Goal: Task Accomplishment & Management: Manage account settings

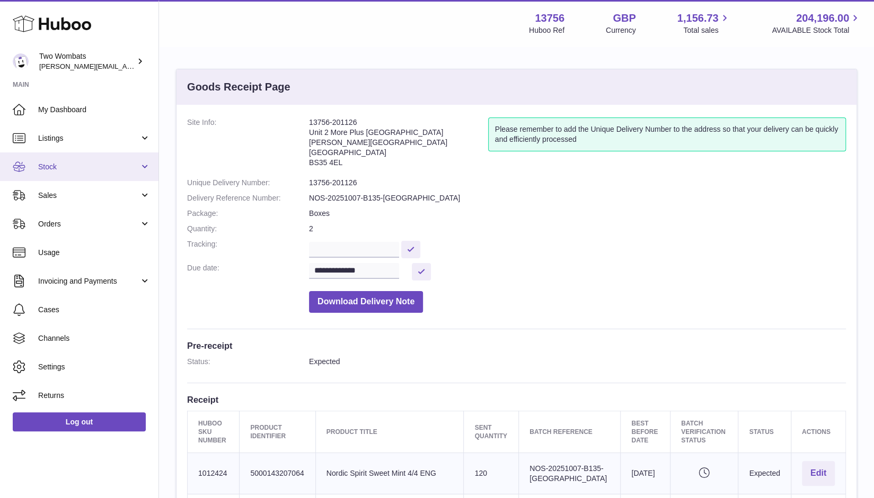
click at [144, 173] on link "Stock" at bounding box center [79, 167] width 158 height 29
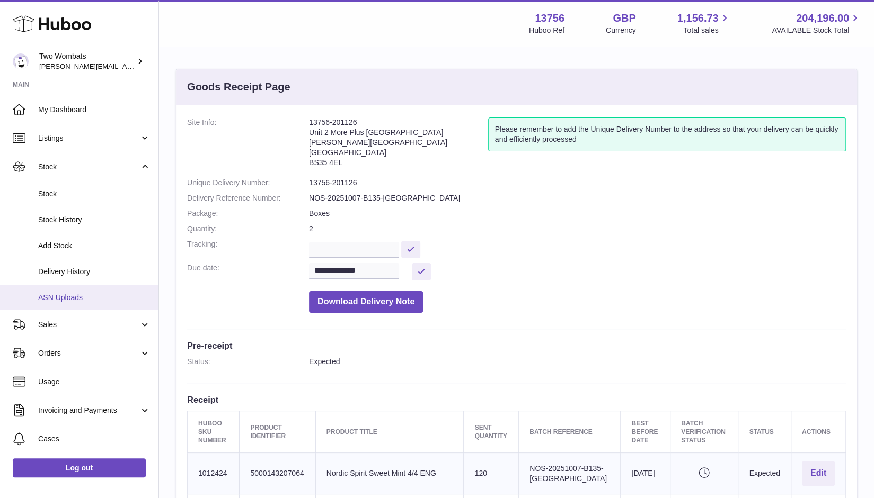
click at [86, 295] on span "ASN Uploads" at bounding box center [94, 298] width 112 height 10
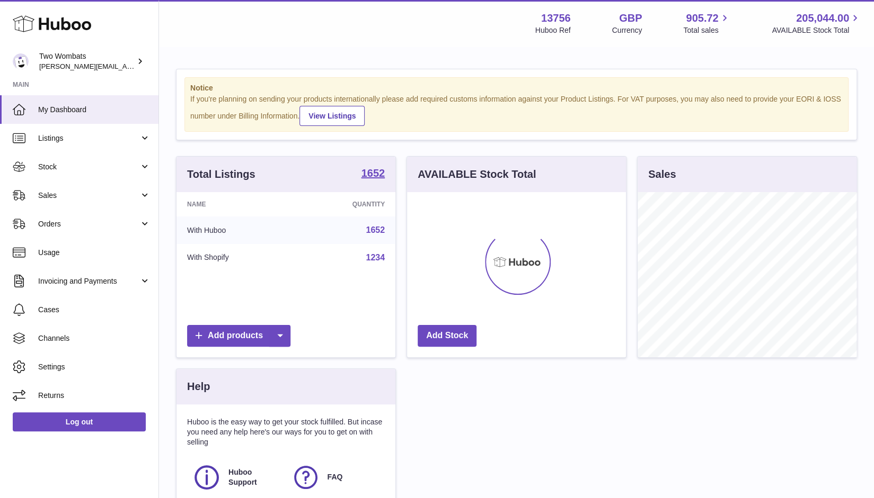
scroll to position [165, 219]
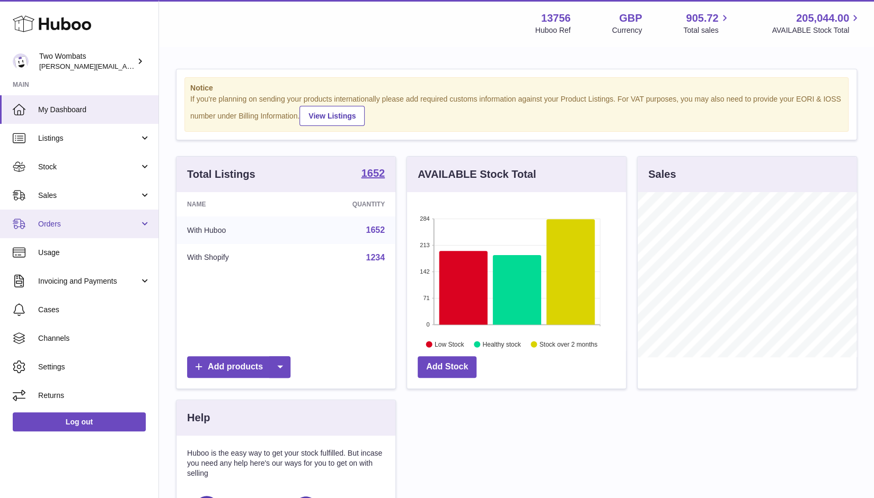
click at [147, 223] on link "Orders" at bounding box center [79, 224] width 158 height 29
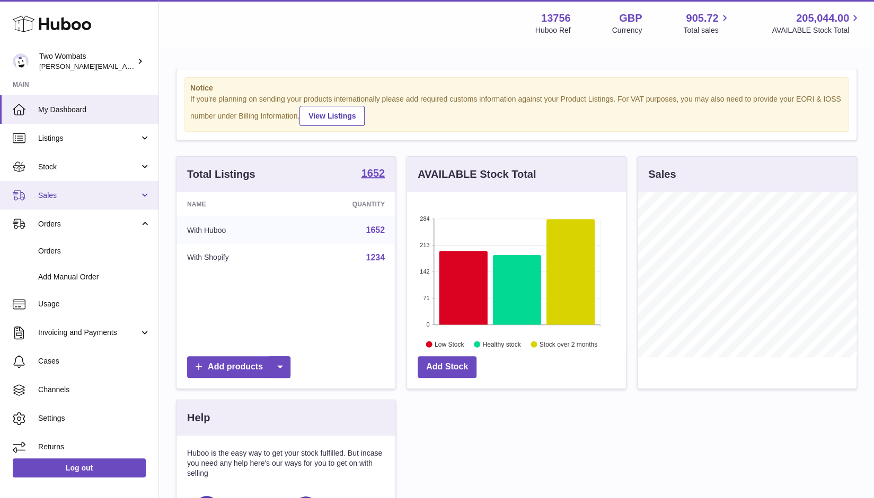
click at [140, 195] on link "Sales" at bounding box center [79, 195] width 158 height 29
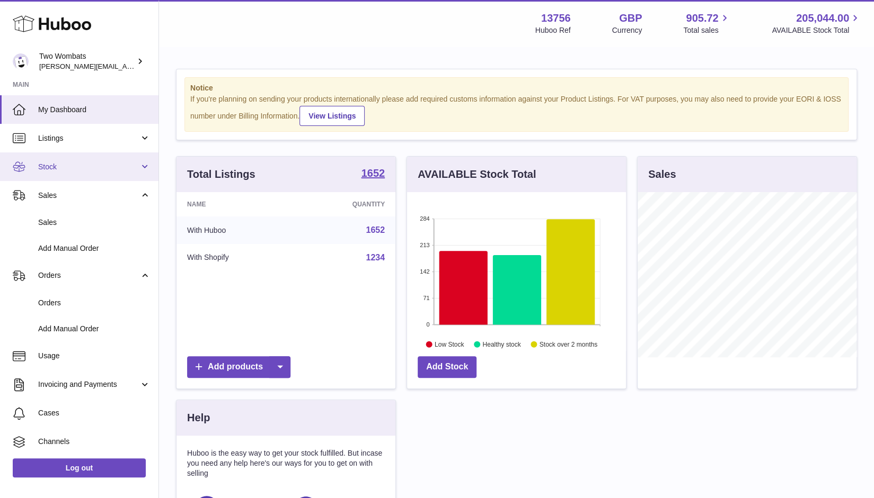
click at [150, 166] on link "Stock" at bounding box center [79, 167] width 158 height 29
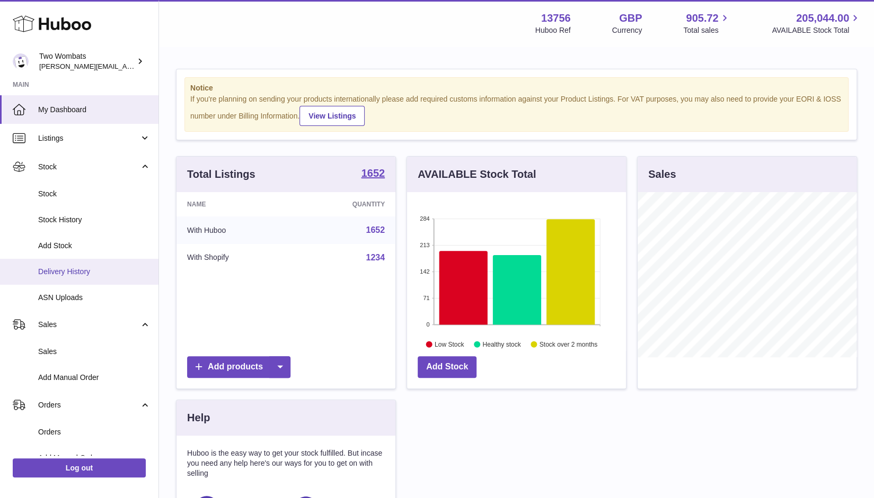
click at [81, 270] on span "Delivery History" at bounding box center [94, 272] width 112 height 10
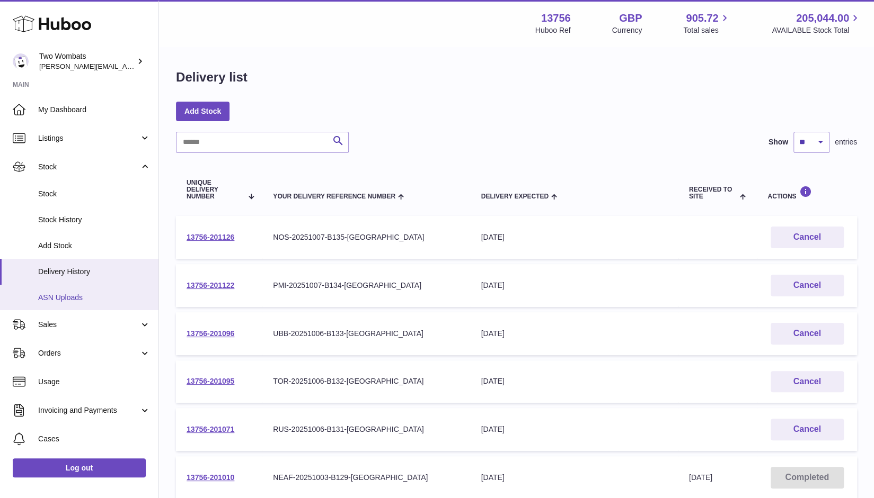
click at [93, 299] on span "ASN Uploads" at bounding box center [94, 298] width 112 height 10
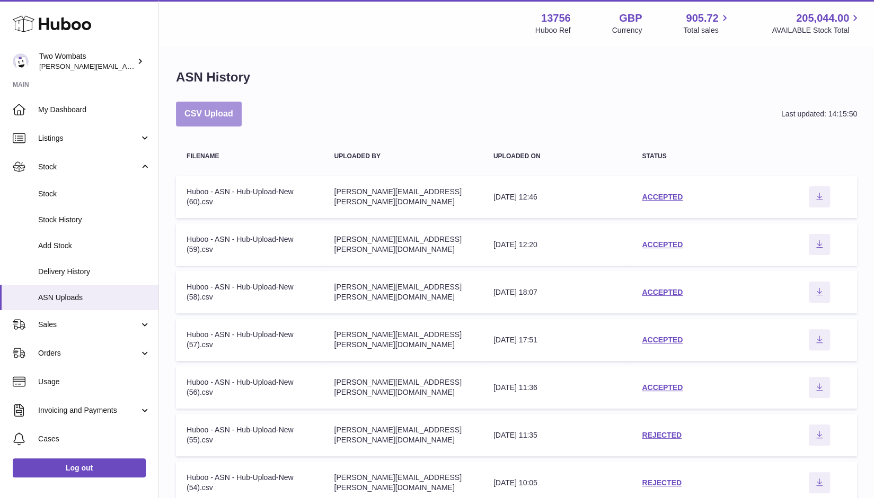
click at [213, 103] on button "CSV Upload" at bounding box center [209, 114] width 66 height 25
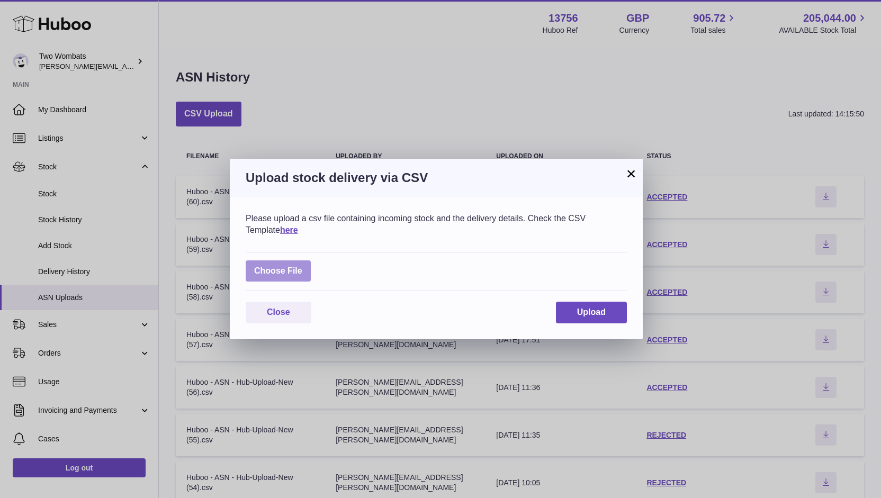
click at [293, 264] on label at bounding box center [278, 272] width 65 height 22
click at [302, 266] on input "file" at bounding box center [302, 266] width 1 height 1
type input "**********"
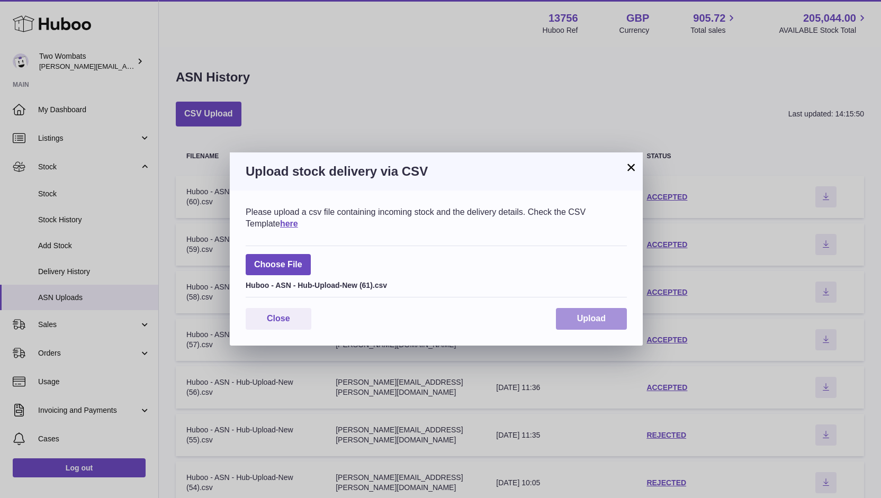
click at [601, 317] on span "Upload" at bounding box center [591, 318] width 29 height 9
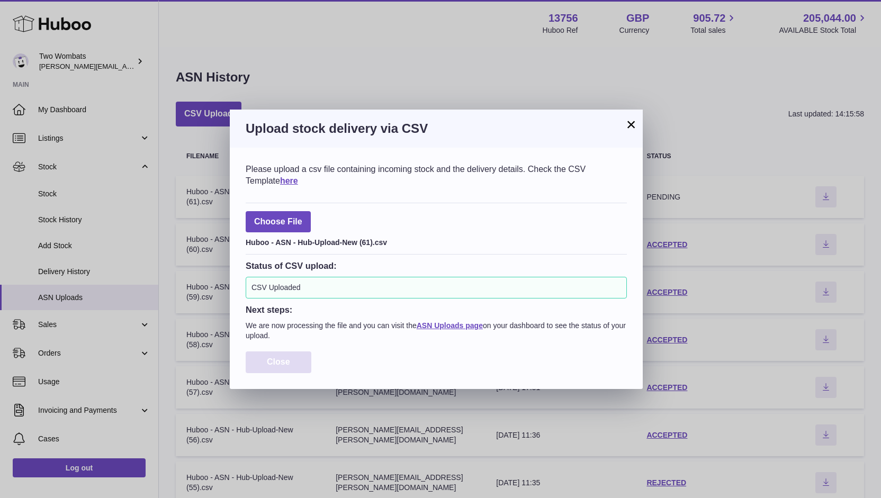
click at [307, 367] on button "Close" at bounding box center [279, 363] width 66 height 22
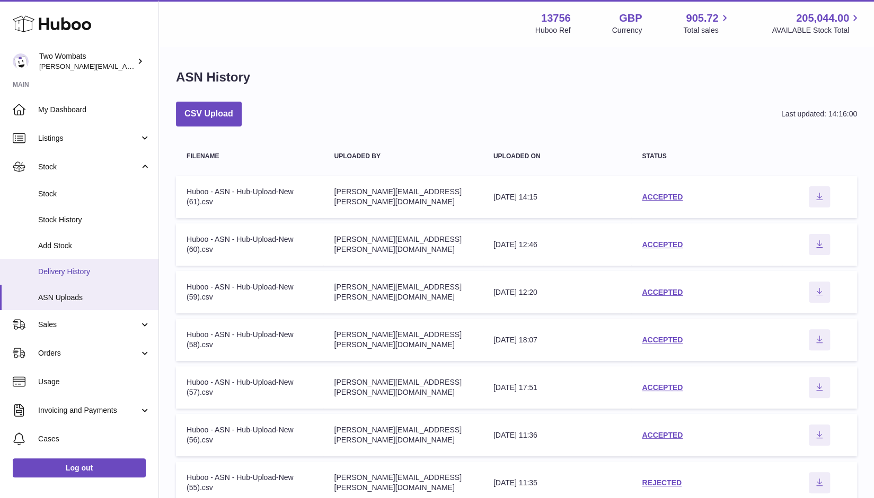
click at [90, 275] on span "Delivery History" at bounding box center [94, 272] width 112 height 10
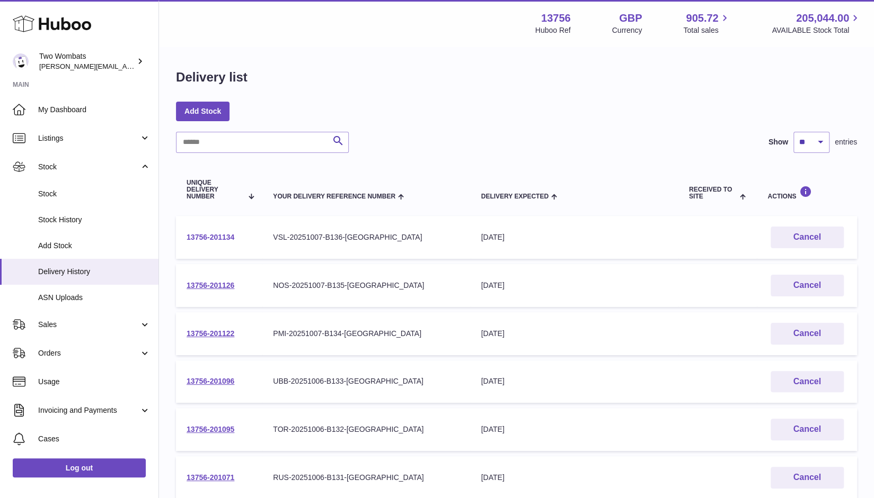
click at [225, 240] on link "13756-201134" at bounding box center [210, 237] width 48 height 8
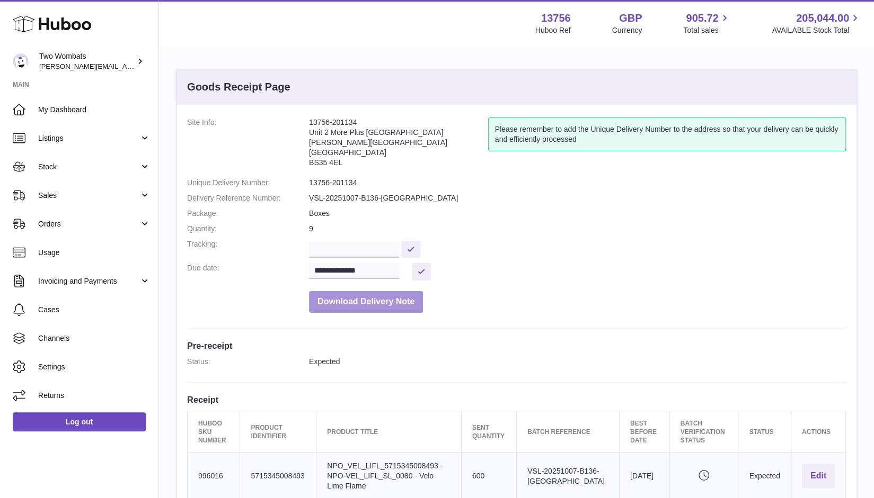
click at [370, 306] on button "Download Delivery Note" at bounding box center [366, 302] width 114 height 22
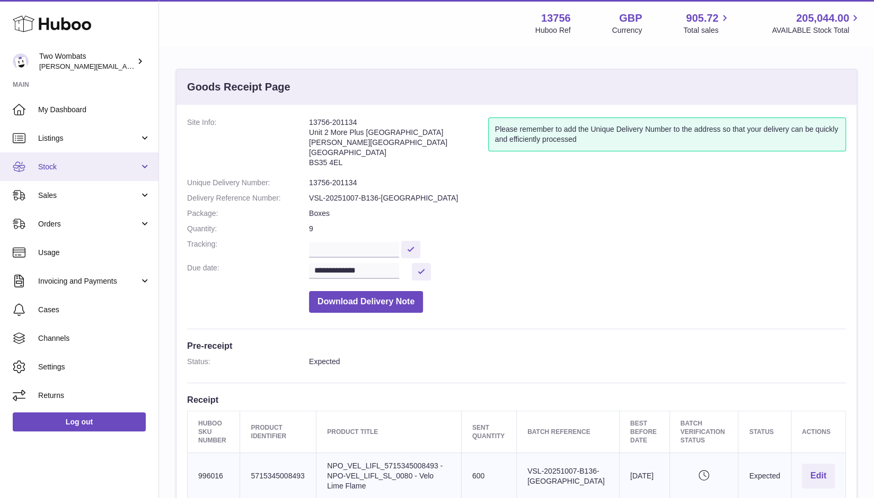
click at [148, 172] on link "Stock" at bounding box center [79, 167] width 158 height 29
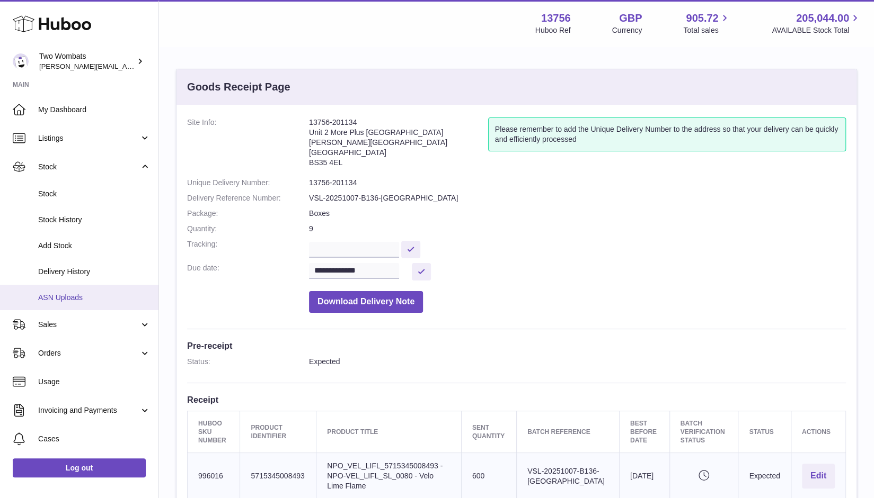
click at [85, 293] on span "ASN Uploads" at bounding box center [94, 298] width 112 height 10
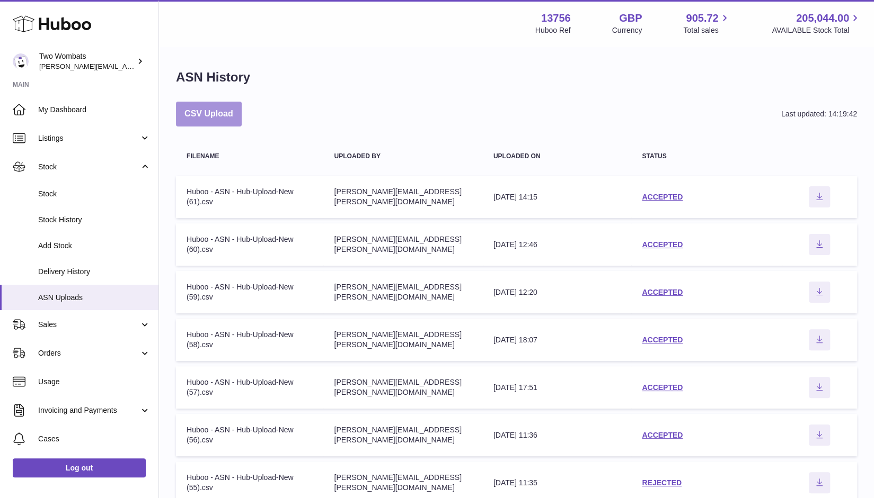
click at [219, 123] on button "CSV Upload" at bounding box center [209, 114] width 66 height 25
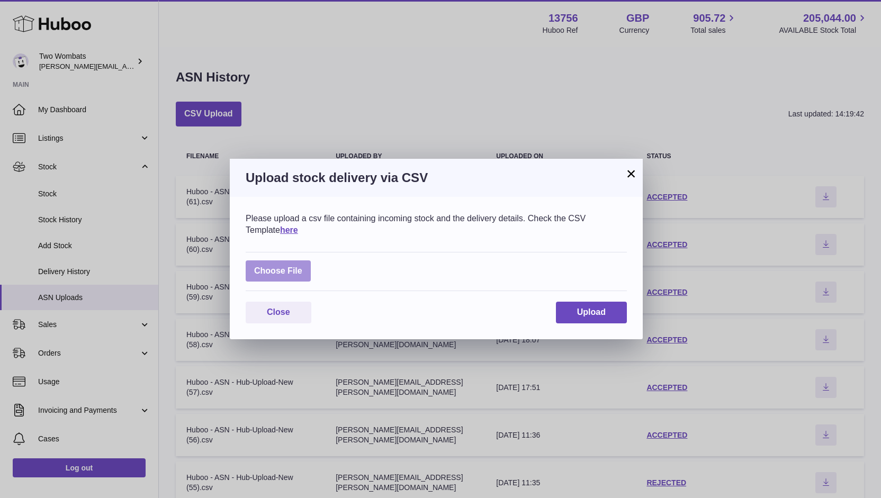
click at [295, 266] on label at bounding box center [278, 272] width 65 height 22
click at [302, 266] on input "file" at bounding box center [302, 266] width 1 height 1
type input "**********"
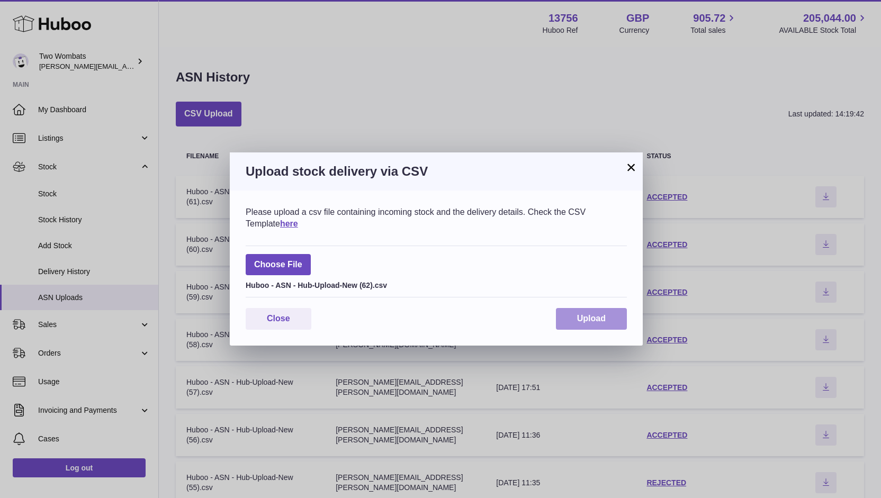
click at [600, 322] on span "Upload" at bounding box center [591, 318] width 29 height 9
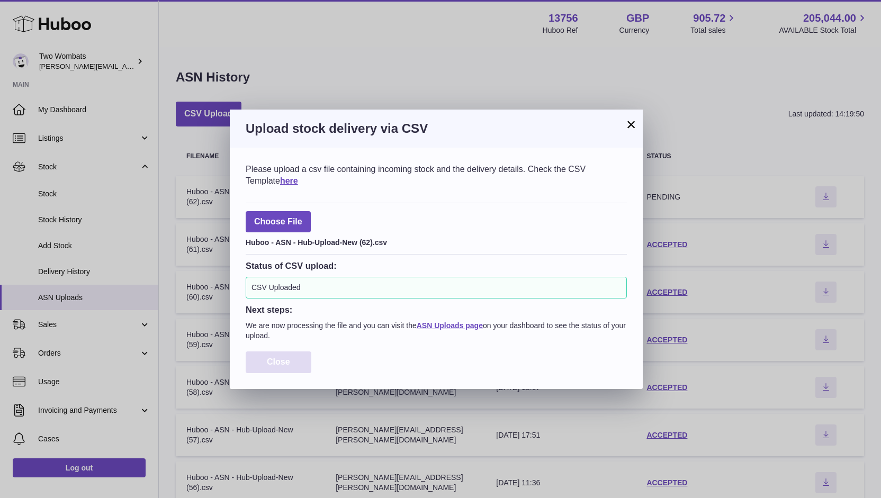
click at [293, 357] on button "Close" at bounding box center [279, 363] width 66 height 22
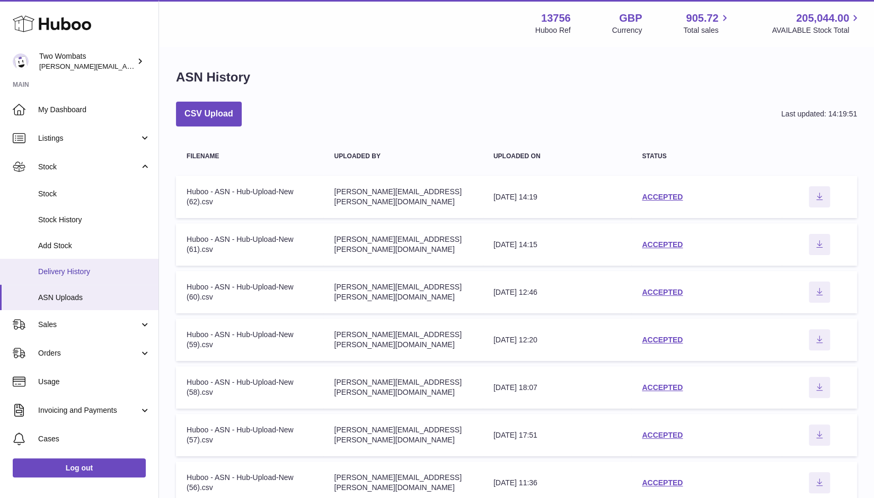
click at [56, 274] on span "Delivery History" at bounding box center [94, 272] width 112 height 10
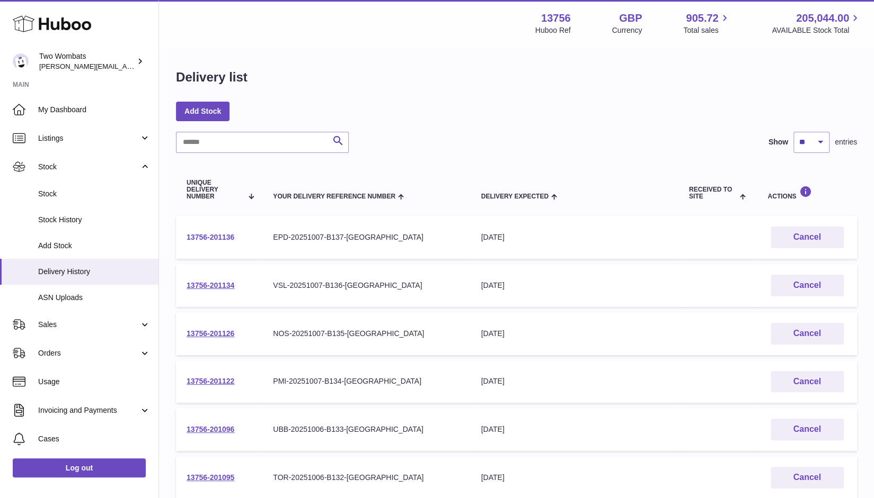
click at [218, 237] on link "13756-201136" at bounding box center [210, 237] width 48 height 8
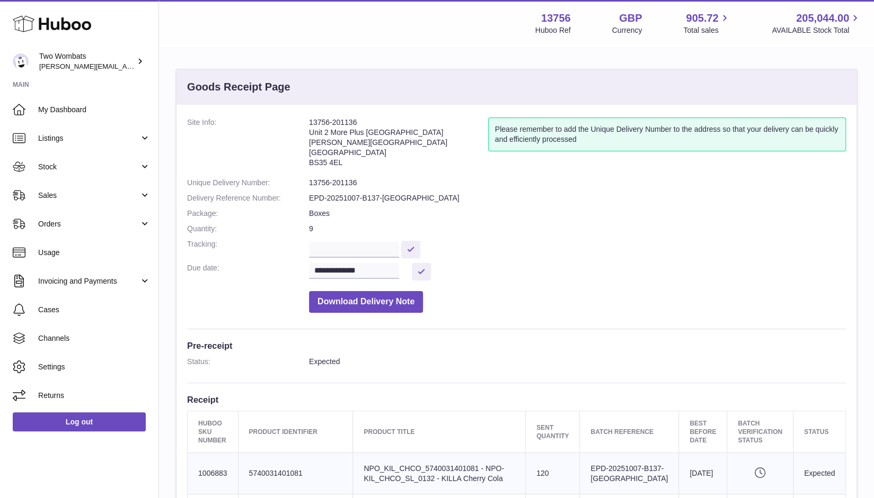
drag, startPoint x: 357, startPoint y: 120, endPoint x: 306, endPoint y: 122, distance: 50.9
click at [306, 122] on dl "**********" at bounding box center [516, 218] width 658 height 201
copy dl "13756-201136"
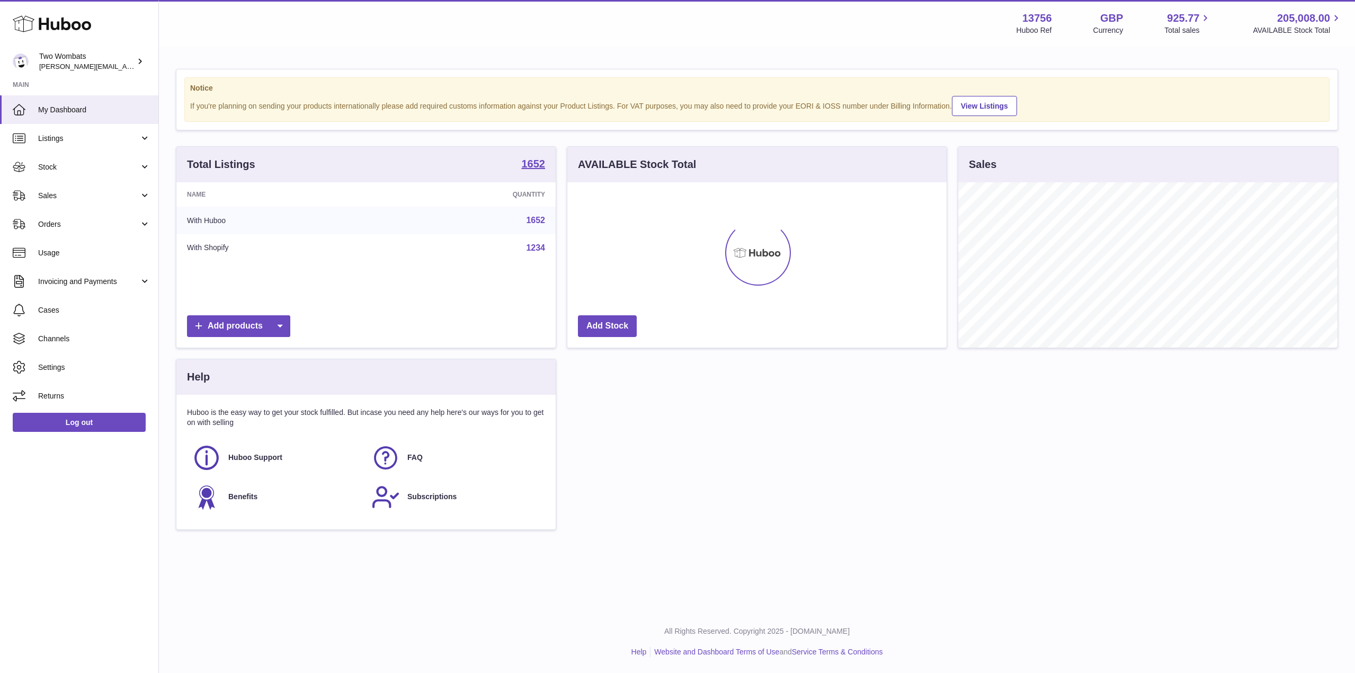
scroll to position [165, 379]
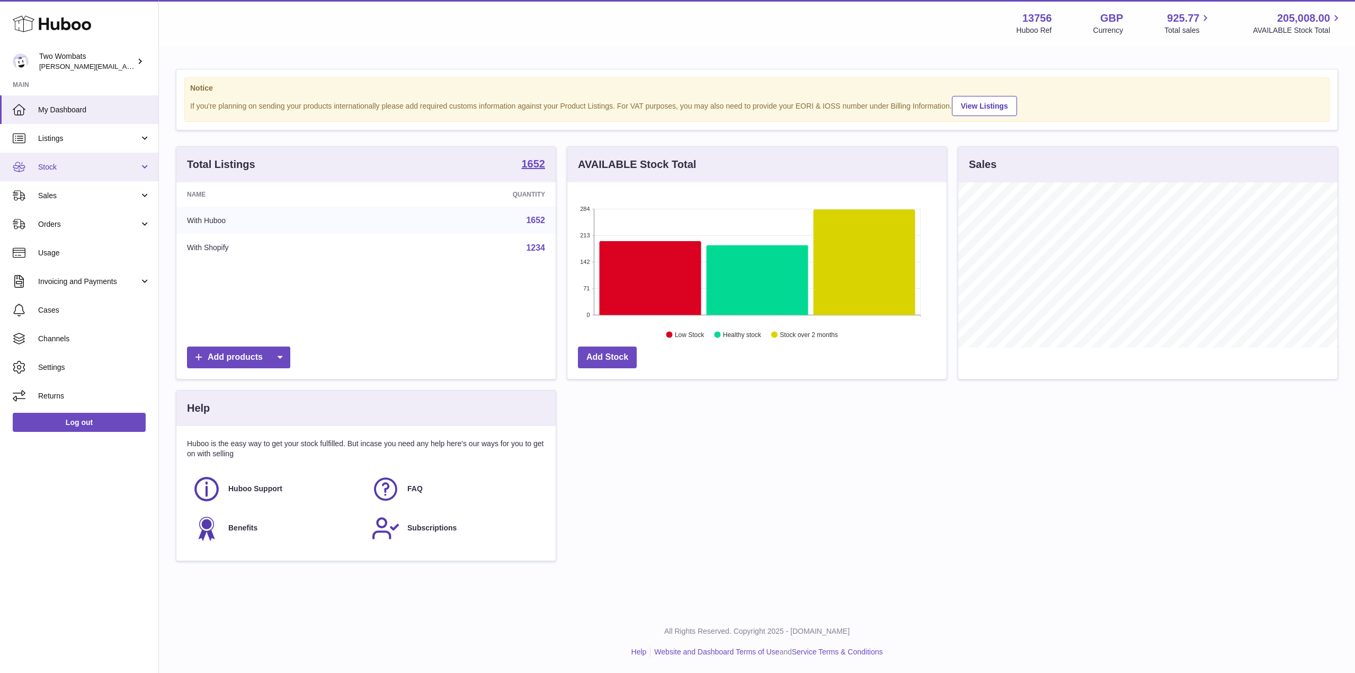
click at [126, 172] on span "Stock" at bounding box center [88, 167] width 101 height 10
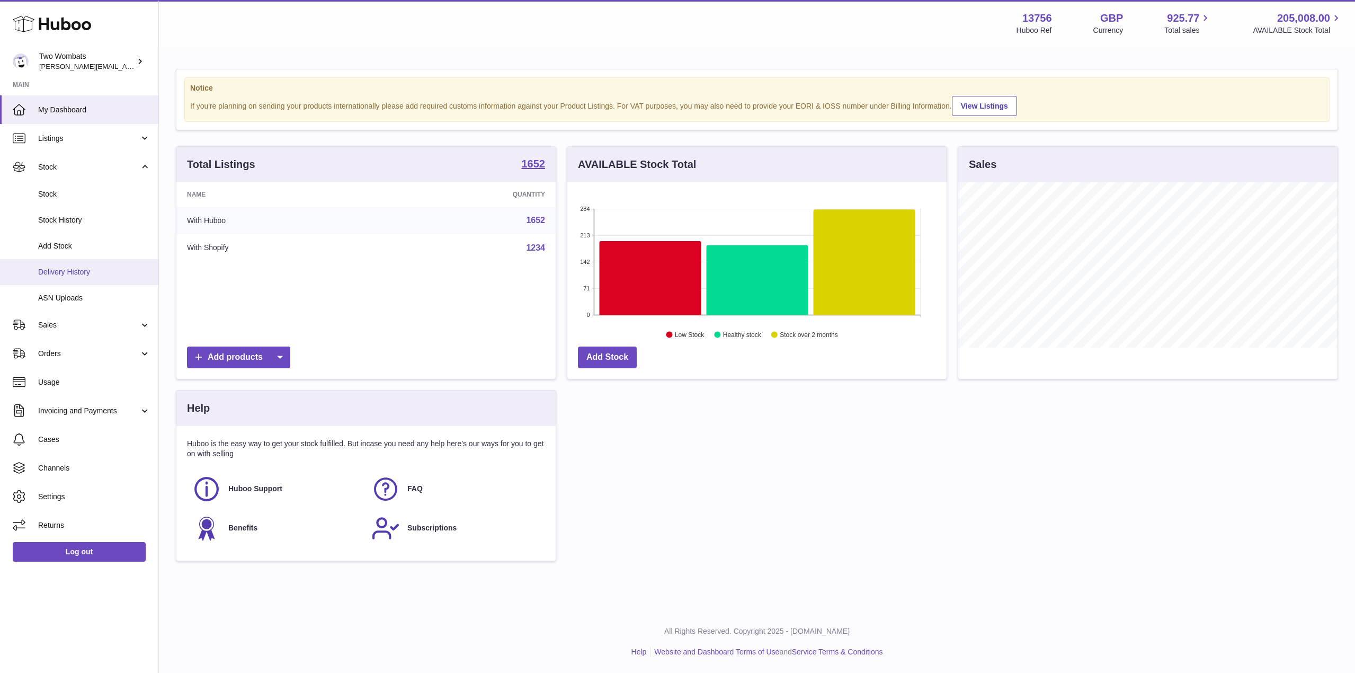
click at [82, 268] on span "Delivery History" at bounding box center [94, 272] width 112 height 10
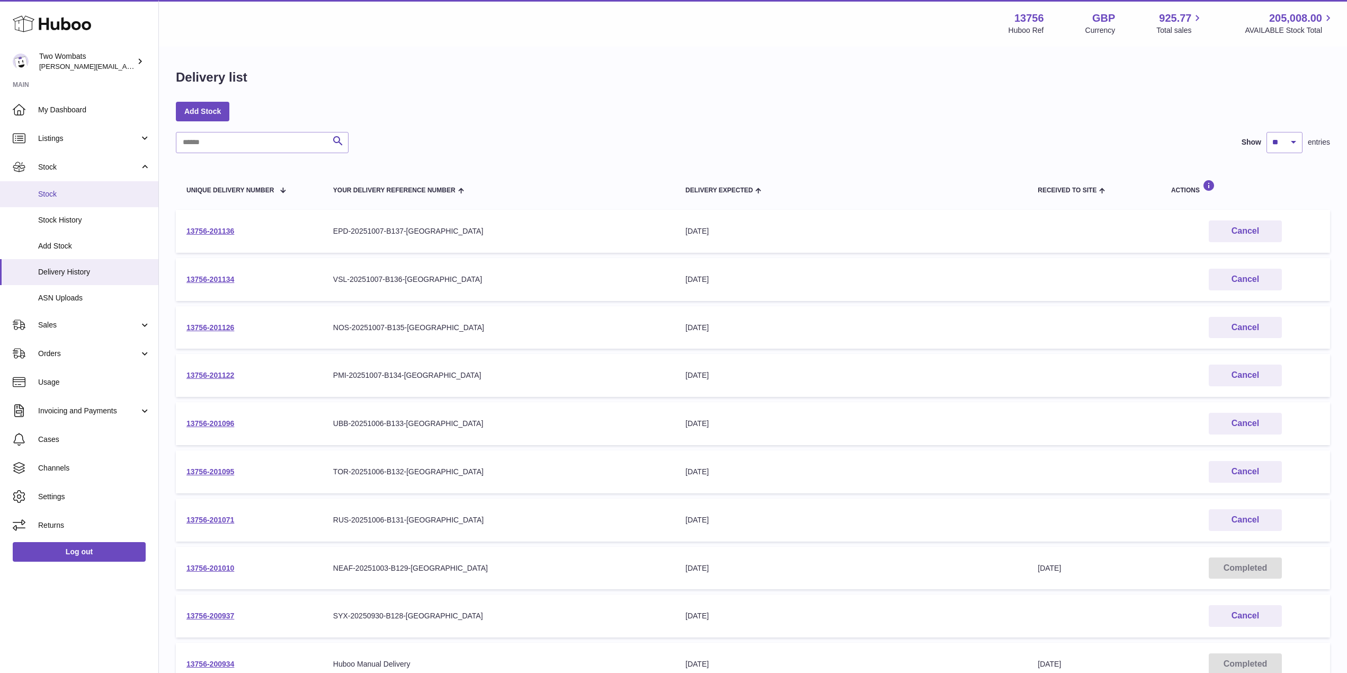
click at [48, 186] on link "Stock" at bounding box center [79, 194] width 158 height 26
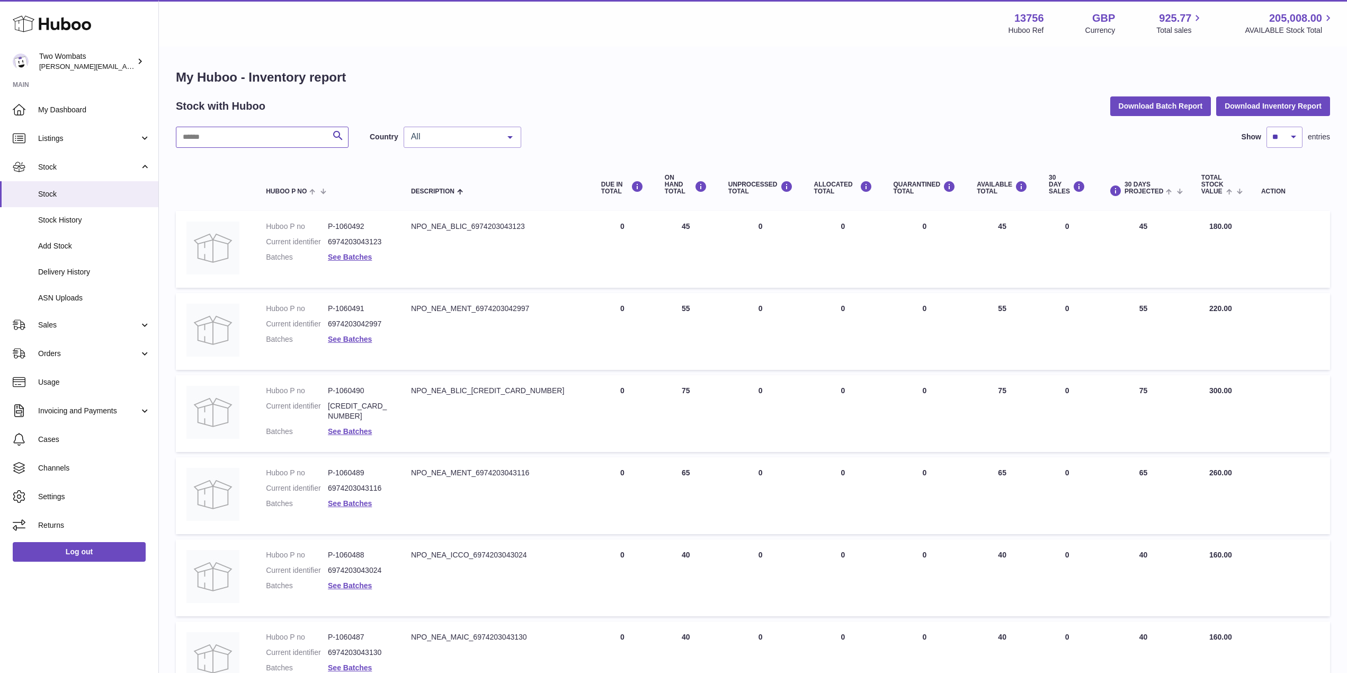
click at [234, 145] on input "text" at bounding box center [262, 137] width 173 height 21
paste input "*******"
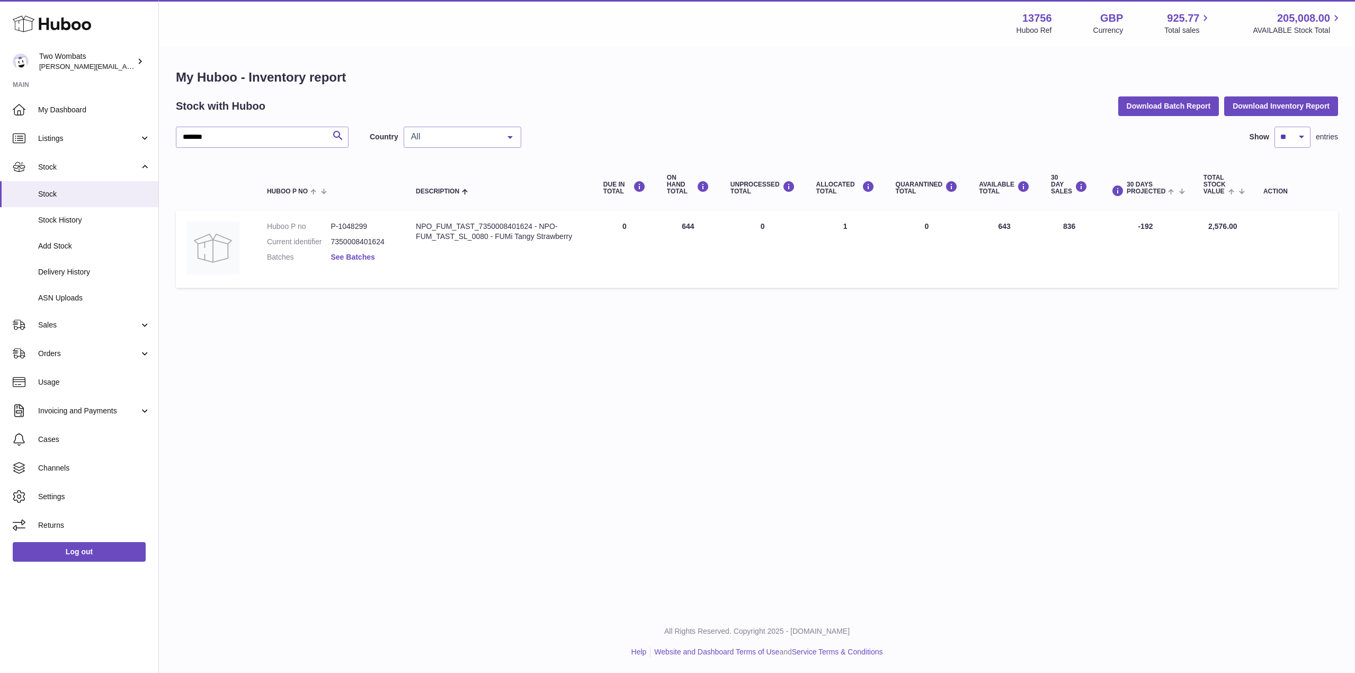
click at [353, 255] on link "See Batches" at bounding box center [353, 257] width 44 height 8
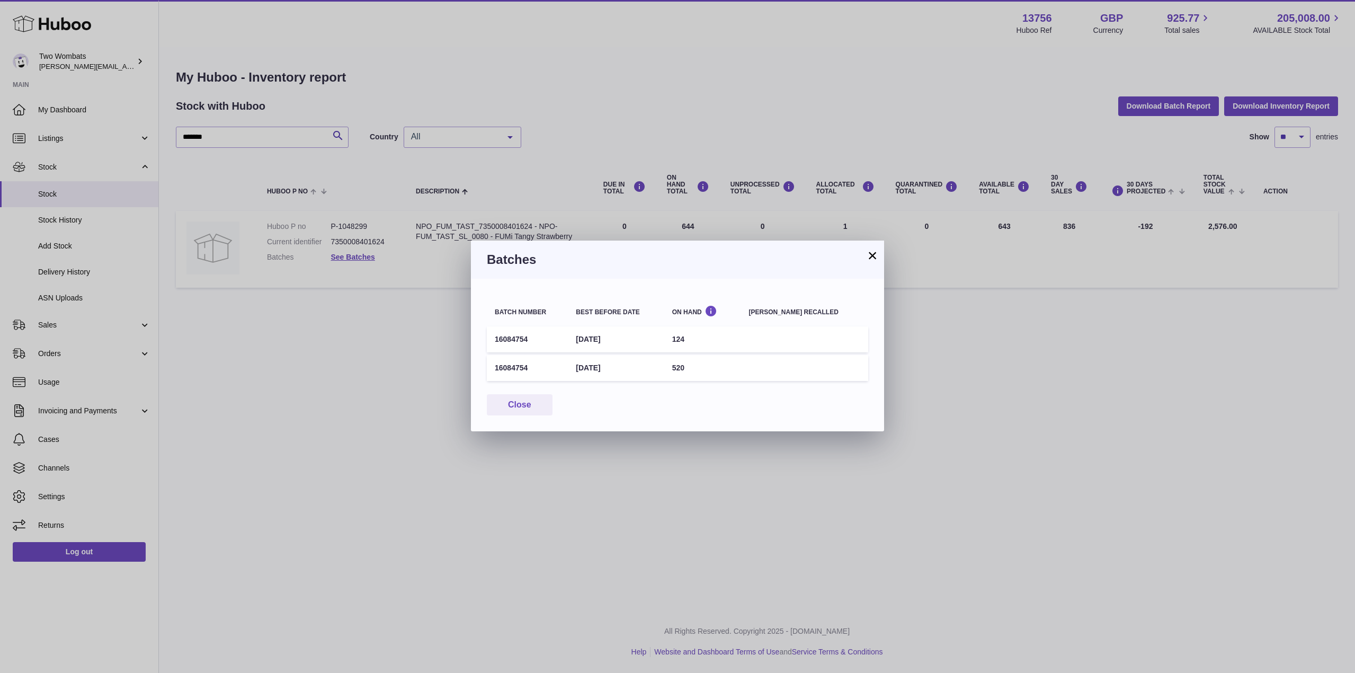
click at [867, 256] on button "×" at bounding box center [872, 255] width 13 height 13
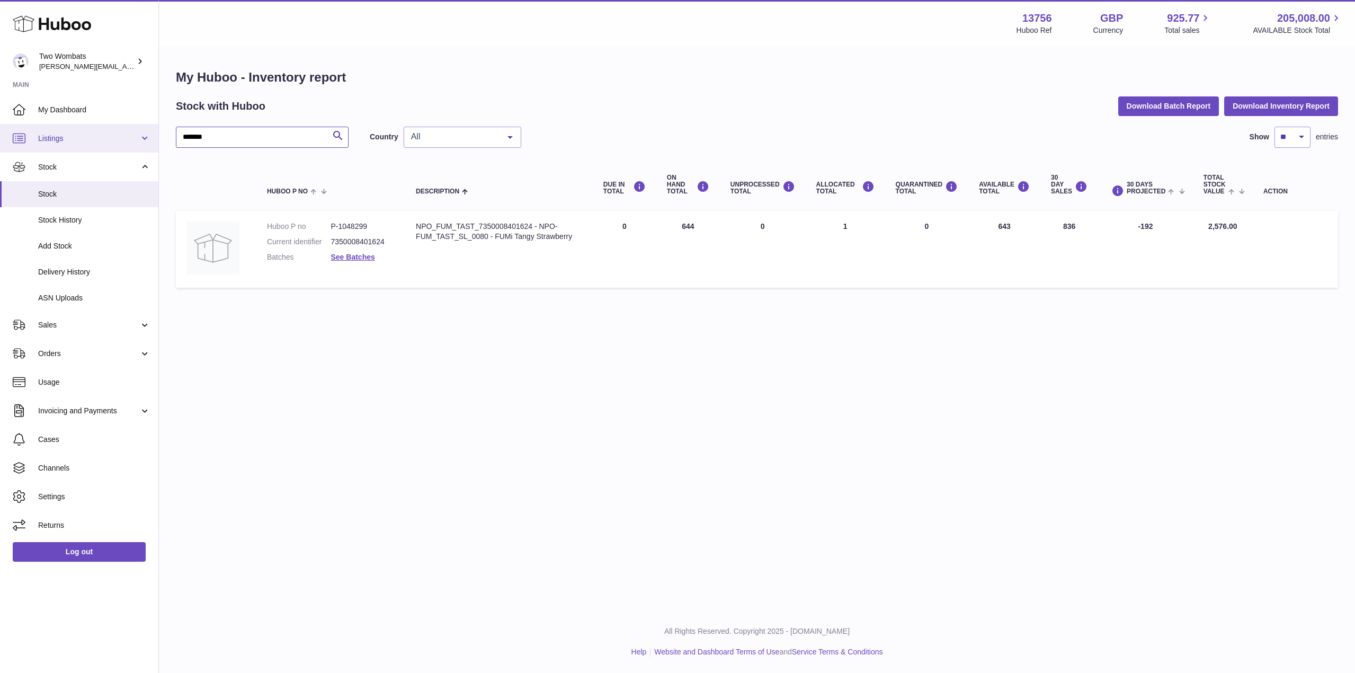
drag, startPoint x: 237, startPoint y: 141, endPoint x: 136, endPoint y: 140, distance: 101.2
click at [136, 140] on div "Huboo Two Wombats philip.carroll@twowombats.com Main My Dashboard Listings Not …" at bounding box center [677, 336] width 1355 height 673
paste input "text"
type input "*******"
click at [367, 260] on link "See Batches" at bounding box center [353, 257] width 44 height 8
